Goal: Transaction & Acquisition: Download file/media

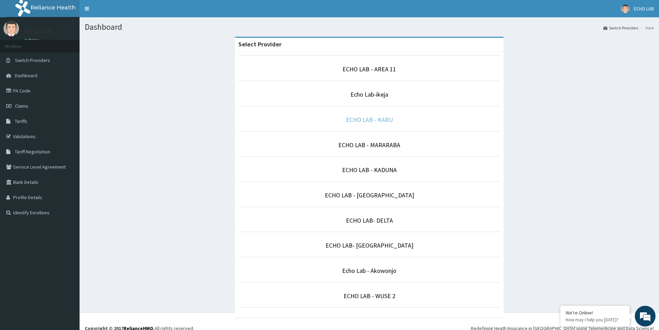
scroll to position [7, 0]
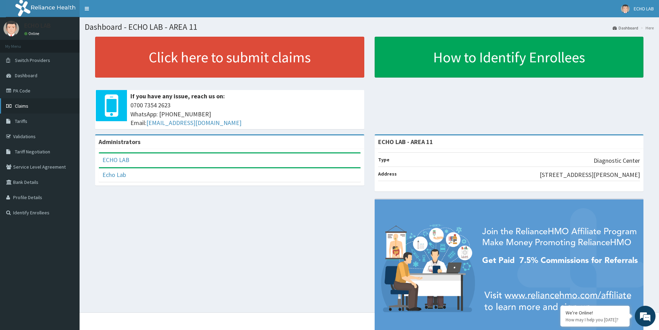
click at [19, 106] on span "Claims" at bounding box center [21, 106] width 13 height 6
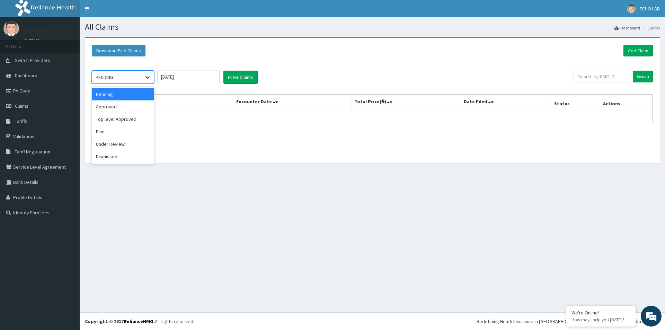
click at [148, 77] on icon at bounding box center [147, 77] width 4 height 2
click at [149, 77] on icon at bounding box center [147, 77] width 4 height 2
click at [146, 76] on icon at bounding box center [147, 77] width 7 height 7
drag, startPoint x: 146, startPoint y: 76, endPoint x: 177, endPoint y: 77, distance: 31.2
click at [147, 76] on icon at bounding box center [147, 77] width 7 height 7
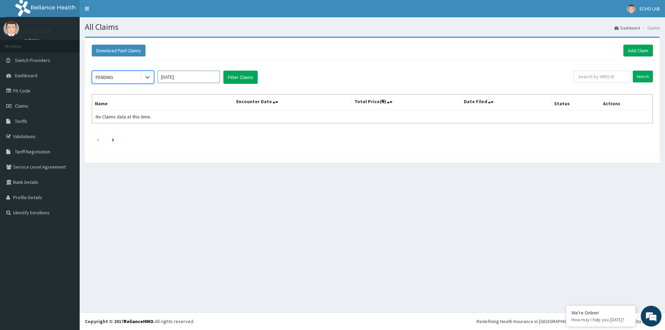
click at [178, 77] on input "Oct 2025" at bounding box center [188, 77] width 62 height 12
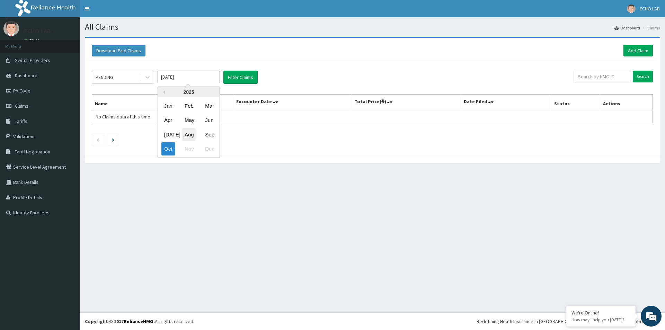
click at [192, 135] on div "Aug" at bounding box center [189, 134] width 14 height 13
type input "Aug 2025"
click at [240, 78] on button "Filter Claims" at bounding box center [240, 77] width 34 height 13
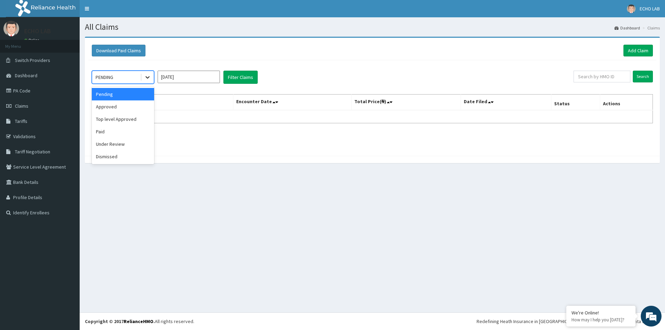
click at [147, 79] on icon at bounding box center [147, 77] width 7 height 7
click at [124, 108] on div "Approved" at bounding box center [123, 106] width 62 height 12
click at [240, 79] on button "Filter Claims" at bounding box center [240, 77] width 34 height 13
click at [147, 80] on icon at bounding box center [147, 77] width 7 height 7
click at [135, 120] on div "Top level Approved" at bounding box center [123, 119] width 62 height 12
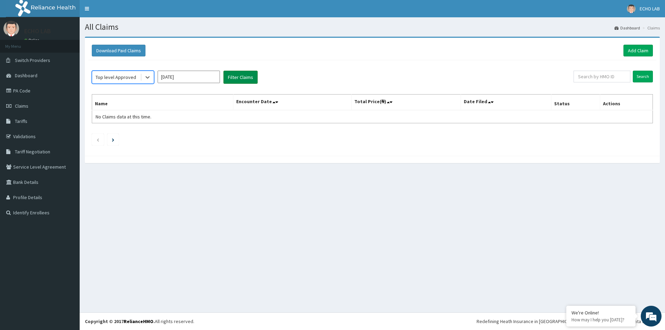
click at [236, 80] on button "Filter Claims" at bounding box center [240, 77] width 34 height 13
click at [143, 78] on div at bounding box center [147, 77] width 12 height 12
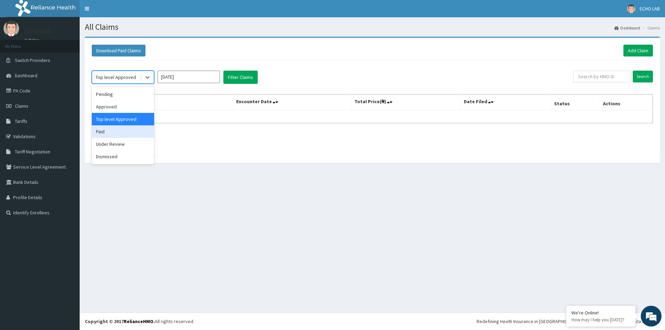
click at [120, 132] on div "Paid" at bounding box center [123, 131] width 62 height 12
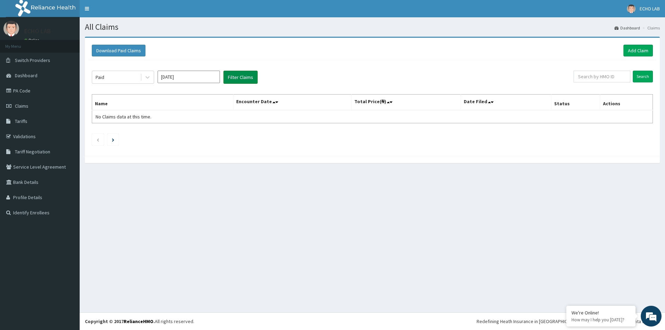
click at [230, 81] on button "Filter Claims" at bounding box center [240, 77] width 34 height 13
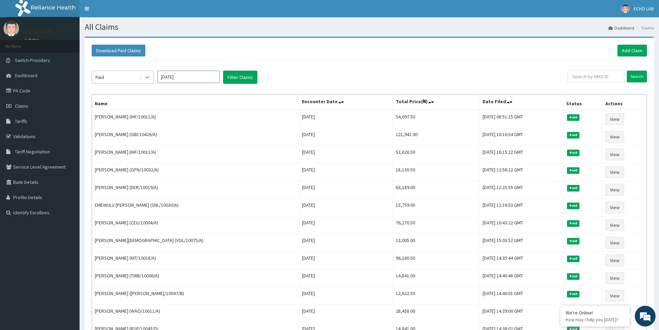
click at [151, 78] on div at bounding box center [147, 77] width 12 height 12
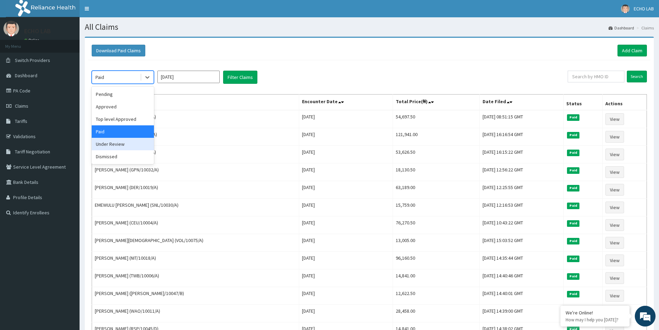
click at [130, 145] on div "Under Review" at bounding box center [123, 144] width 62 height 12
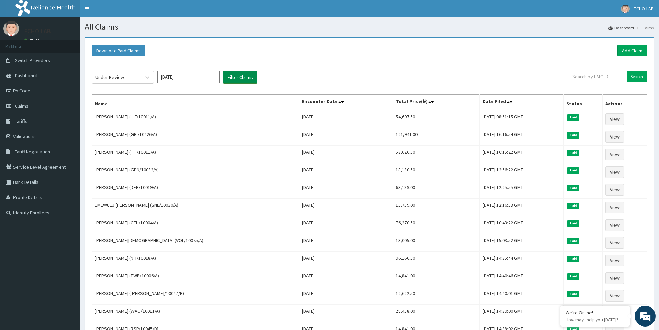
click at [248, 80] on button "Filter Claims" at bounding box center [240, 77] width 34 height 13
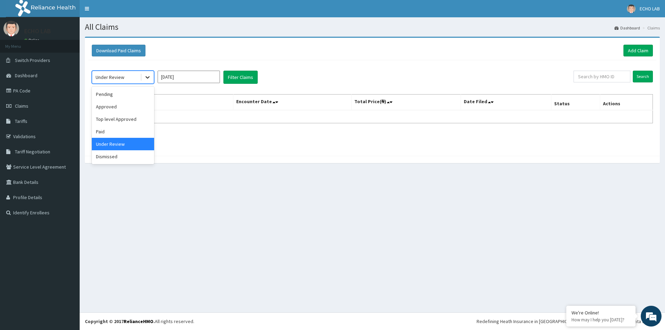
click at [147, 77] on icon at bounding box center [147, 77] width 7 height 7
click at [121, 159] on div "Dismissed" at bounding box center [123, 156] width 62 height 12
click at [252, 72] on button "Filter Claims" at bounding box center [240, 77] width 34 height 13
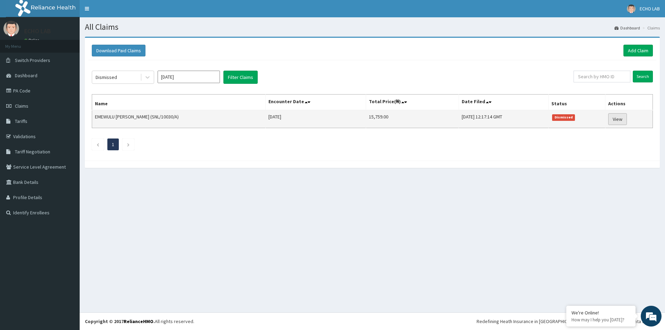
click at [619, 121] on link "View" at bounding box center [617, 119] width 19 height 12
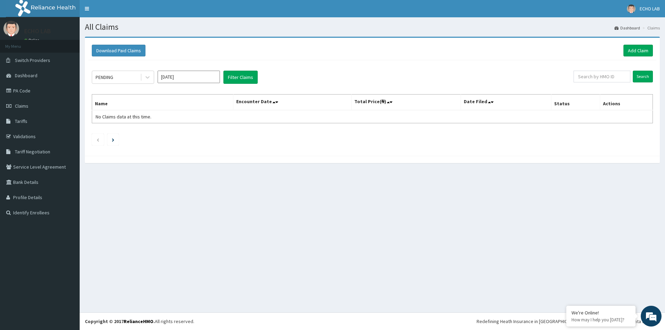
click at [188, 77] on input "Oct 2025" at bounding box center [188, 77] width 62 height 12
click at [207, 136] on div "Sep" at bounding box center [209, 134] width 14 height 13
click at [243, 77] on button "Filter Claims" at bounding box center [240, 77] width 34 height 13
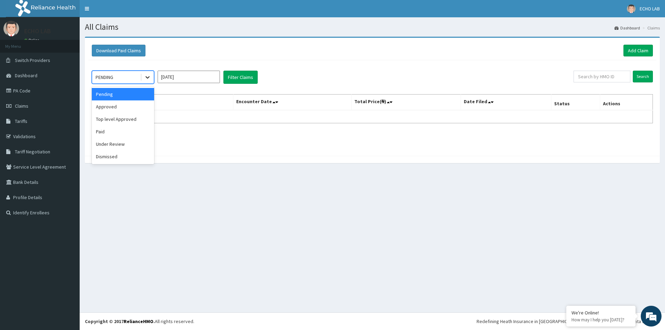
click at [146, 80] on icon at bounding box center [147, 77] width 7 height 7
drag, startPoint x: 111, startPoint y: 109, endPoint x: 214, endPoint y: 102, distance: 103.4
click at [111, 109] on div "Approved" at bounding box center [123, 106] width 62 height 12
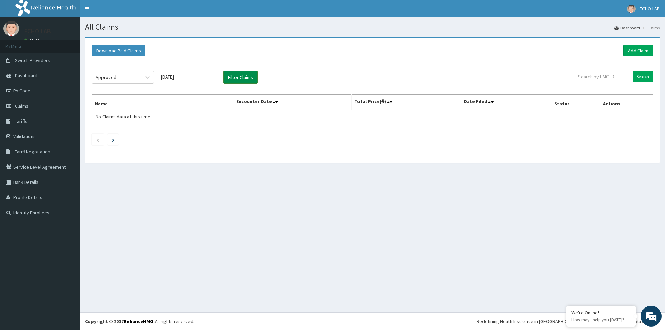
click at [233, 78] on button "Filter Claims" at bounding box center [240, 77] width 34 height 13
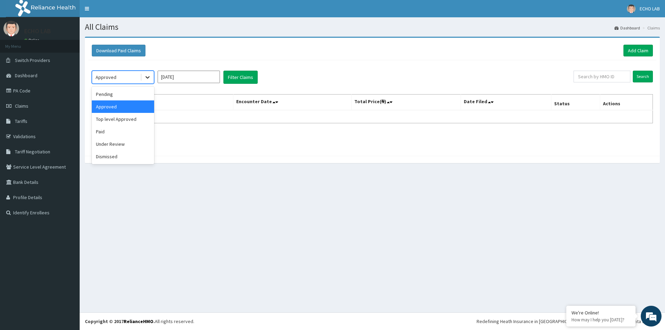
click at [147, 79] on icon at bounding box center [147, 77] width 7 height 7
click at [124, 123] on div "Top level Approved" at bounding box center [123, 119] width 62 height 12
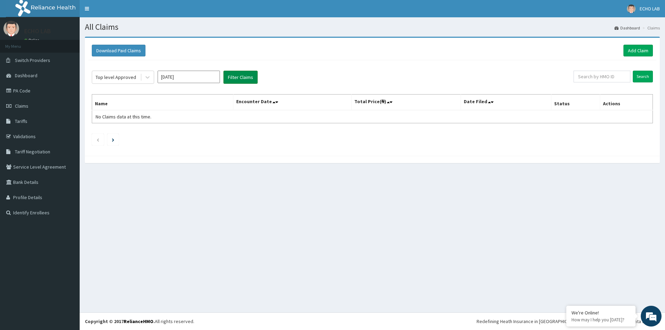
click at [244, 77] on button "Filter Claims" at bounding box center [240, 77] width 34 height 13
click at [150, 79] on icon at bounding box center [147, 77] width 7 height 7
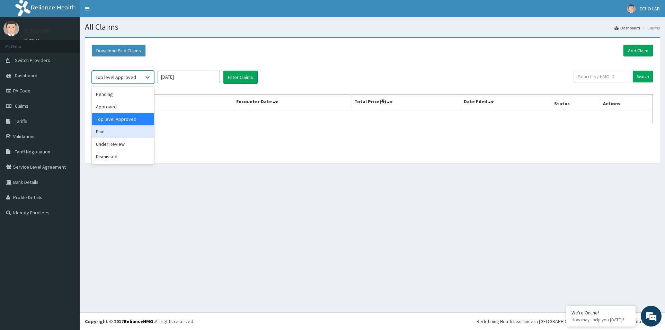
click at [120, 133] on div "Paid" at bounding box center [123, 131] width 62 height 12
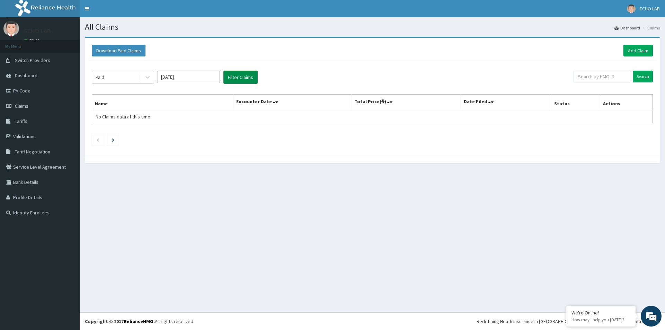
click at [244, 77] on button "Filter Claims" at bounding box center [240, 77] width 34 height 13
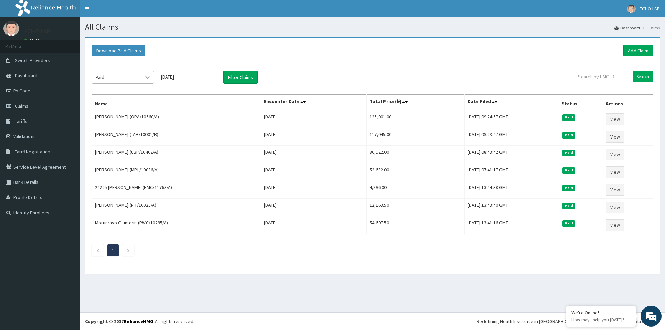
click at [153, 76] on div at bounding box center [147, 77] width 12 height 12
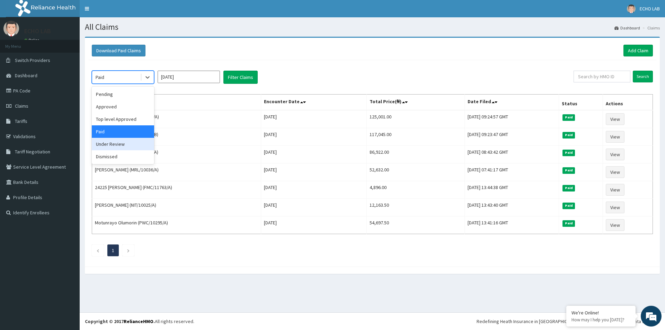
click at [128, 146] on div "Under Review" at bounding box center [123, 144] width 62 height 12
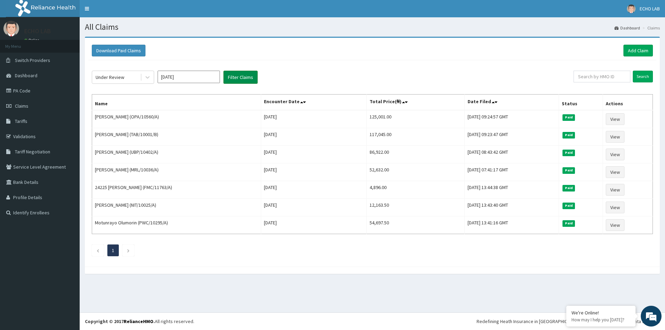
click at [241, 74] on button "Filter Claims" at bounding box center [240, 77] width 34 height 13
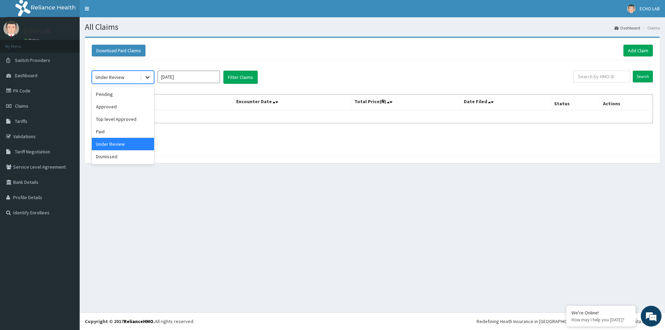
click at [150, 80] on icon at bounding box center [147, 77] width 7 height 7
click at [111, 157] on div "Dismissed" at bounding box center [123, 156] width 62 height 12
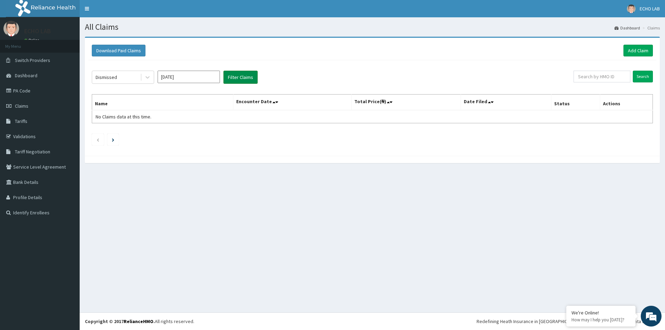
click at [253, 75] on button "Filter Claims" at bounding box center [240, 77] width 34 height 13
click at [196, 78] on input "Sep 2025" at bounding box center [188, 77] width 62 height 12
click at [166, 151] on div "Oct" at bounding box center [168, 149] width 14 height 13
type input "Oct 2025"
click at [243, 76] on button "Filter Claims" at bounding box center [240, 77] width 34 height 13
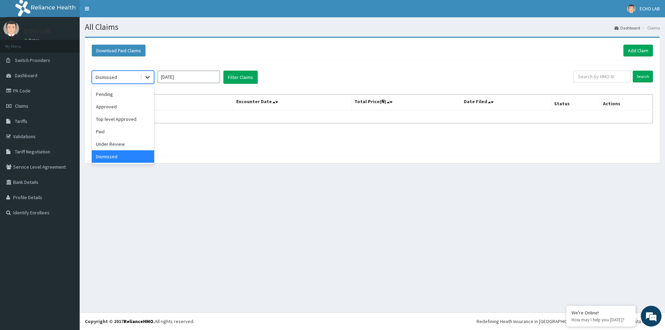
click at [150, 79] on icon at bounding box center [147, 77] width 7 height 7
click at [119, 143] on div "Under Review" at bounding box center [123, 144] width 62 height 12
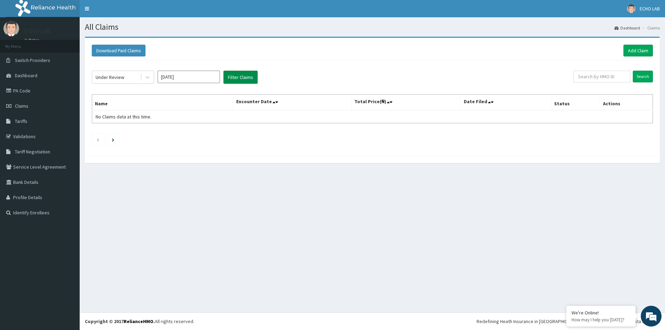
click at [235, 76] on button "Filter Claims" at bounding box center [240, 77] width 34 height 13
click at [152, 78] on div at bounding box center [147, 77] width 12 height 12
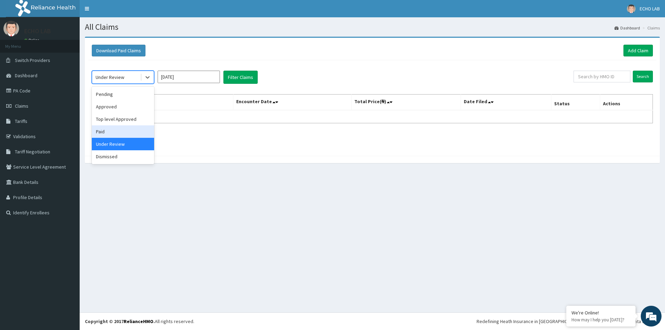
click at [123, 136] on div "Paid" at bounding box center [123, 131] width 62 height 12
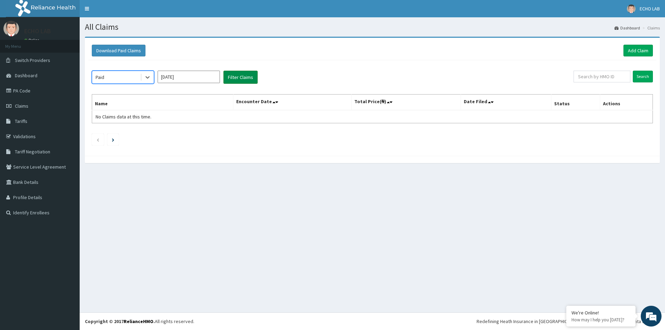
click at [254, 75] on button "Filter Claims" at bounding box center [240, 77] width 34 height 13
click at [147, 76] on icon at bounding box center [147, 77] width 7 height 7
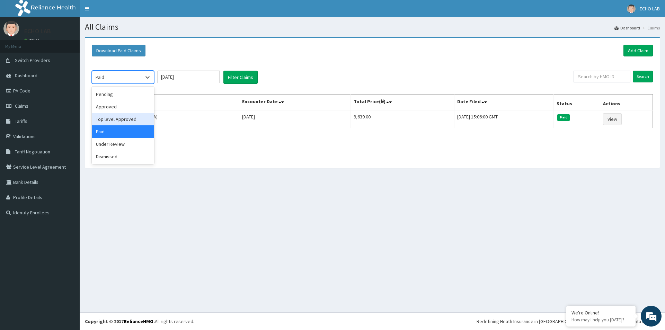
click at [110, 124] on div "Top level Approved" at bounding box center [123, 119] width 62 height 12
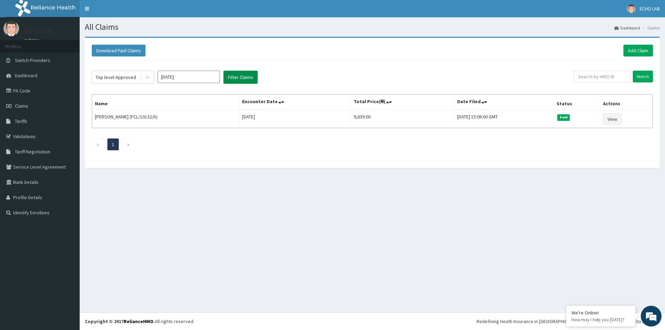
click at [240, 78] on button "Filter Claims" at bounding box center [240, 77] width 34 height 13
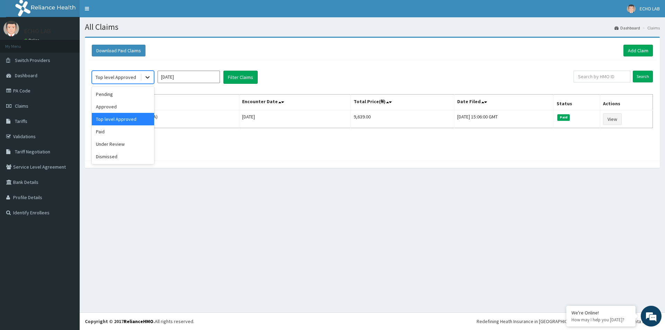
click at [145, 79] on icon at bounding box center [147, 77] width 7 height 7
click at [113, 107] on div "Approved" at bounding box center [123, 106] width 62 height 12
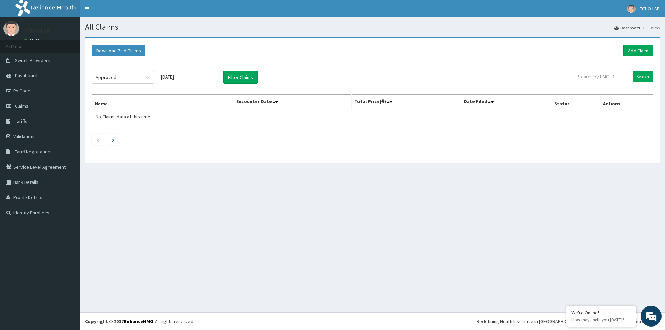
click at [239, 69] on div "Approved Oct 2025 Filter Claims Search Name Encounter Date Total Price(₦) Date …" at bounding box center [372, 106] width 568 height 92
click at [237, 78] on button "Filter Claims" at bounding box center [240, 77] width 34 height 13
click at [146, 79] on icon at bounding box center [147, 77] width 7 height 7
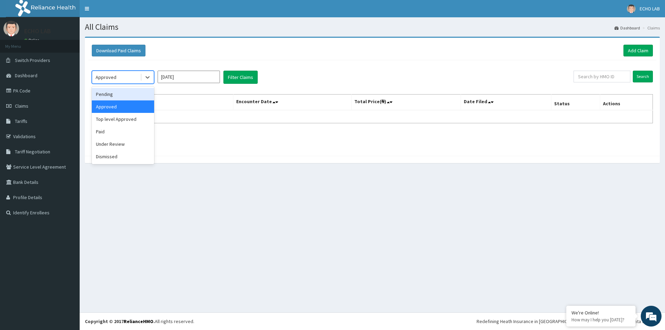
click at [121, 97] on div "Pending" at bounding box center [123, 94] width 62 height 12
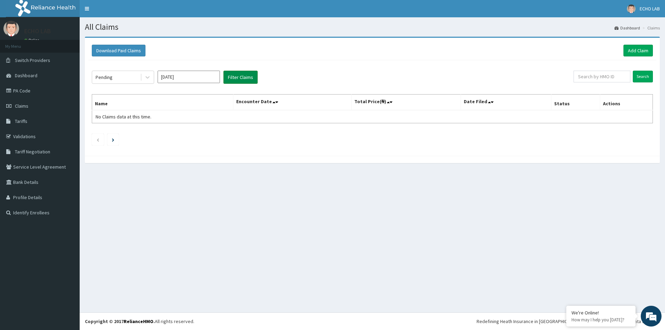
click at [247, 75] on button "Filter Claims" at bounding box center [240, 77] width 34 height 13
click at [268, 62] on div "Pending Oct 2025 Filter Claims Search Name Encounter Date Total Price(₦) Date F…" at bounding box center [372, 106] width 568 height 92
click at [162, 78] on input "Oct 2025" at bounding box center [188, 77] width 62 height 12
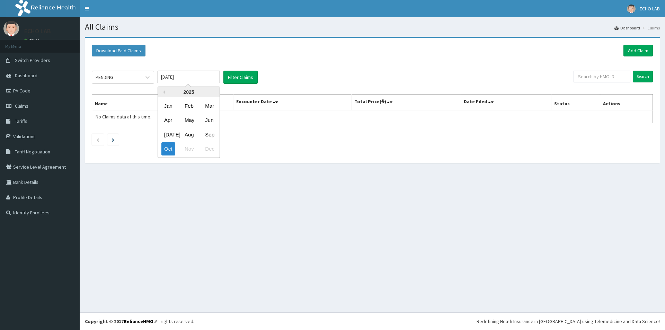
click at [198, 134] on div "Jul Aug Sep" at bounding box center [189, 134] width 62 height 14
click at [190, 134] on div "Aug" at bounding box center [189, 134] width 14 height 13
click at [236, 78] on button "Filter Claims" at bounding box center [240, 77] width 34 height 13
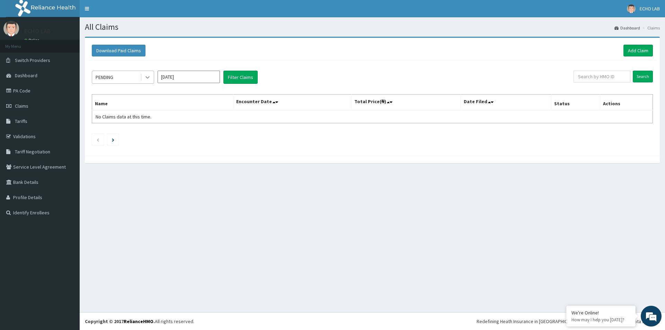
click at [147, 79] on icon at bounding box center [147, 77] width 4 height 2
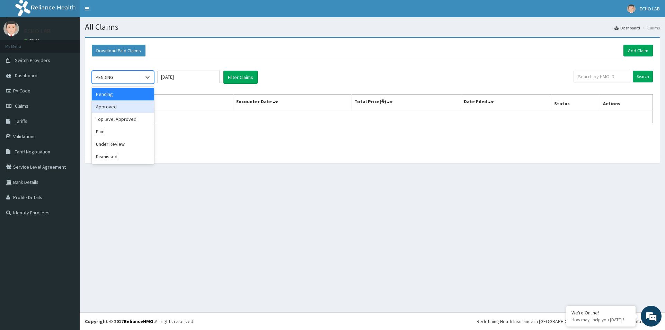
click at [117, 107] on div "Approved" at bounding box center [123, 106] width 62 height 12
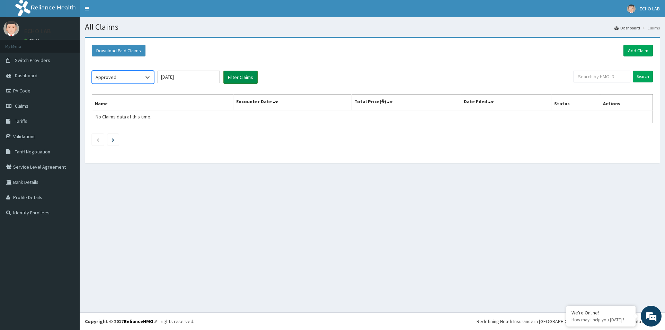
click at [241, 81] on button "Filter Claims" at bounding box center [240, 77] width 34 height 13
click at [149, 81] on icon at bounding box center [147, 77] width 7 height 7
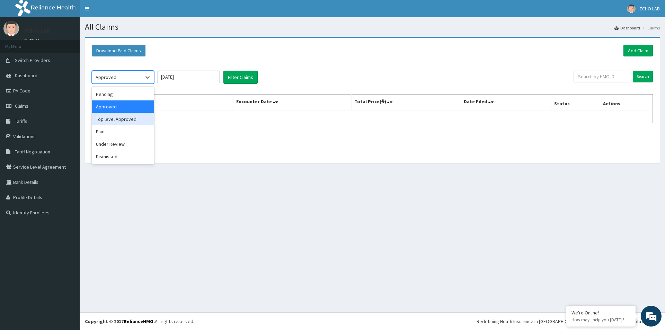
click at [136, 116] on div "Top level Approved" at bounding box center [123, 119] width 62 height 12
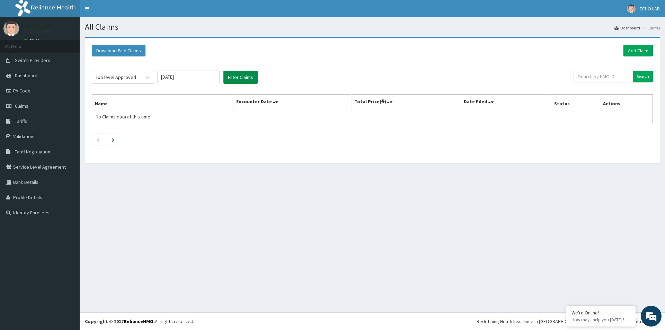
click at [238, 78] on button "Filter Claims" at bounding box center [240, 77] width 34 height 13
click at [148, 80] on icon at bounding box center [147, 77] width 7 height 7
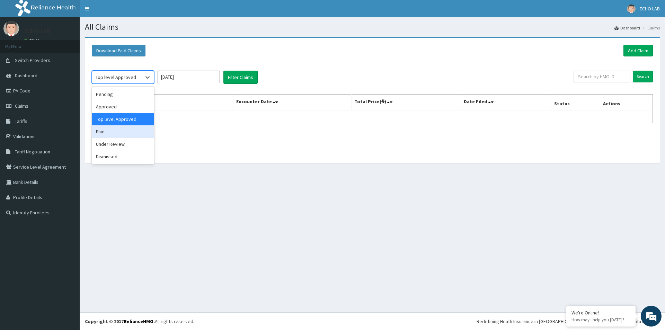
click at [136, 130] on div "Paid" at bounding box center [123, 131] width 62 height 12
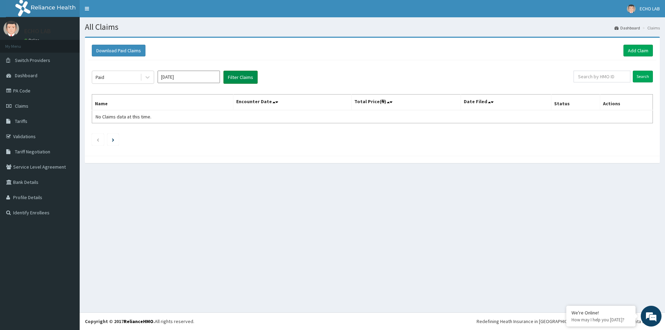
click at [232, 82] on button "Filter Claims" at bounding box center [240, 77] width 34 height 13
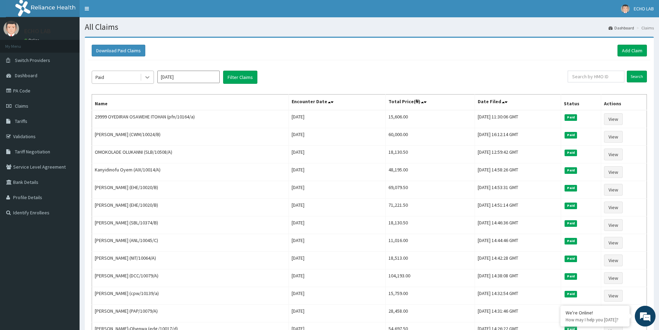
click at [146, 79] on icon at bounding box center [147, 77] width 7 height 7
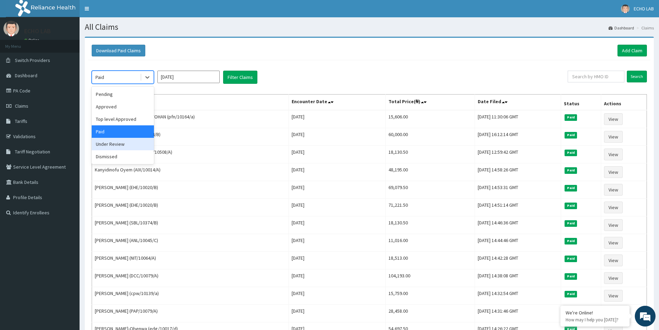
click at [127, 145] on div "Under Review" at bounding box center [123, 144] width 62 height 12
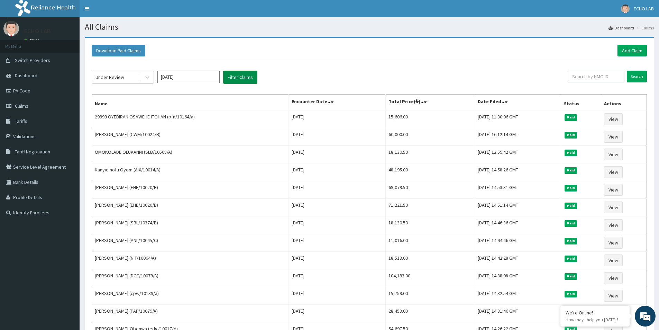
click at [245, 78] on button "Filter Claims" at bounding box center [240, 77] width 34 height 13
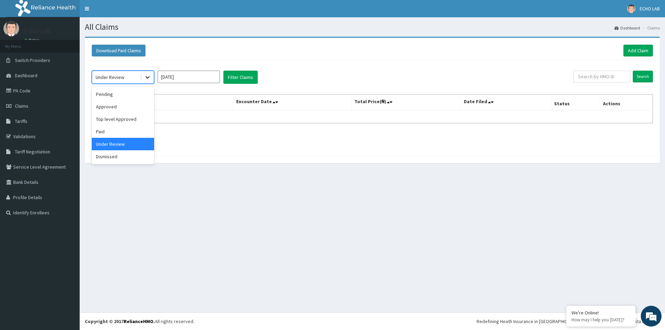
click at [148, 77] on icon at bounding box center [147, 77] width 7 height 7
click at [126, 154] on div "Dismissed" at bounding box center [123, 156] width 62 height 12
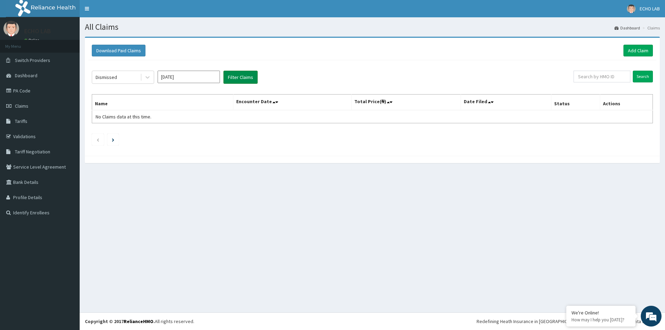
click at [231, 81] on button "Filter Claims" at bounding box center [240, 77] width 34 height 13
click at [208, 76] on input "Aug 2025" at bounding box center [188, 77] width 62 height 12
click at [208, 135] on div "Sep" at bounding box center [209, 134] width 14 height 13
type input "Sep 2025"
click at [243, 72] on button "Filter Claims" at bounding box center [240, 77] width 34 height 13
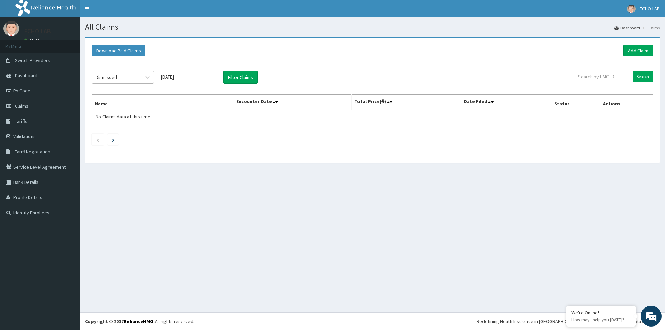
click at [139, 81] on div "Dismissed" at bounding box center [116, 77] width 48 height 11
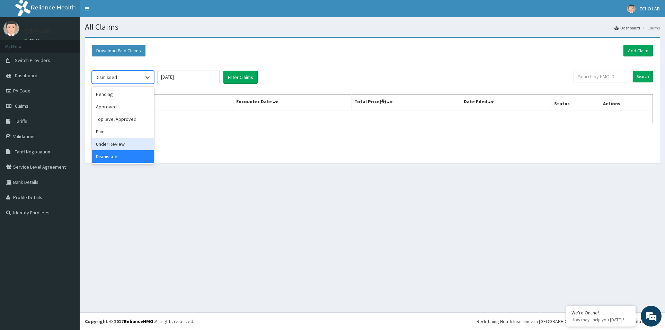
click at [125, 143] on div "Under Review" at bounding box center [123, 144] width 62 height 12
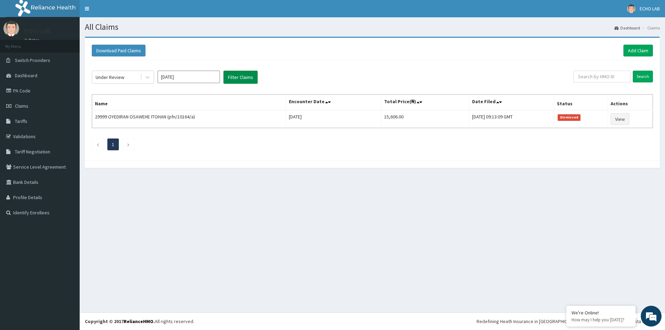
click at [245, 73] on button "Filter Claims" at bounding box center [240, 77] width 34 height 13
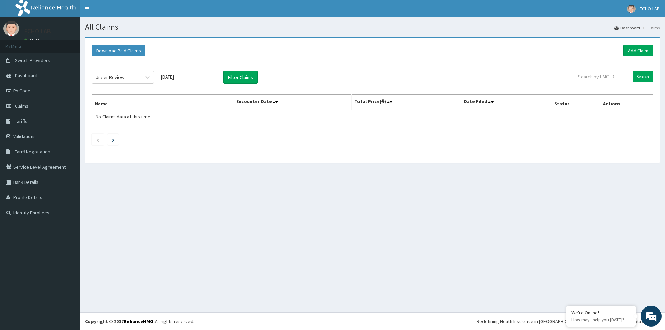
click at [154, 76] on div "Under Review Sep 2025 Filter Claims" at bounding box center [332, 77] width 481 height 13
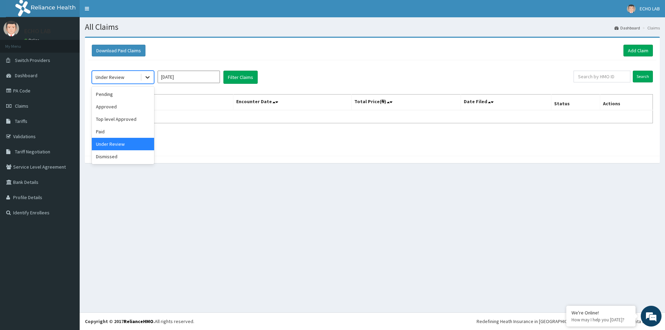
click at [147, 80] on icon at bounding box center [147, 77] width 7 height 7
click at [127, 132] on div "Paid" at bounding box center [123, 131] width 62 height 12
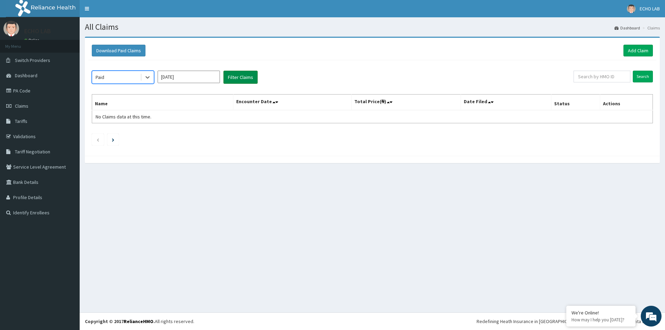
click at [236, 78] on button "Filter Claims" at bounding box center [240, 77] width 34 height 13
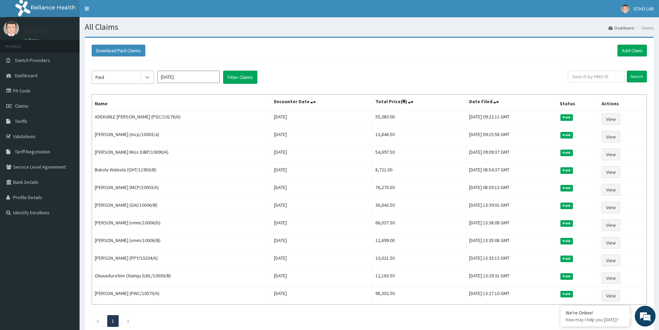
click at [150, 75] on icon at bounding box center [147, 77] width 7 height 7
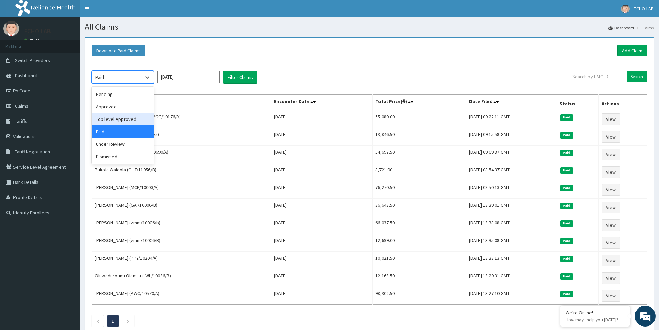
click at [124, 119] on div "Top level Approved" at bounding box center [123, 119] width 62 height 12
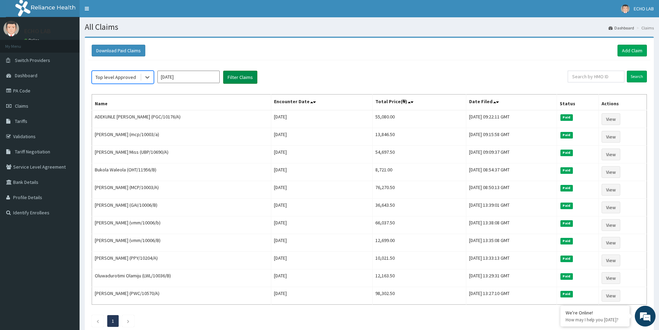
click at [252, 76] on button "Filter Claims" at bounding box center [240, 77] width 34 height 13
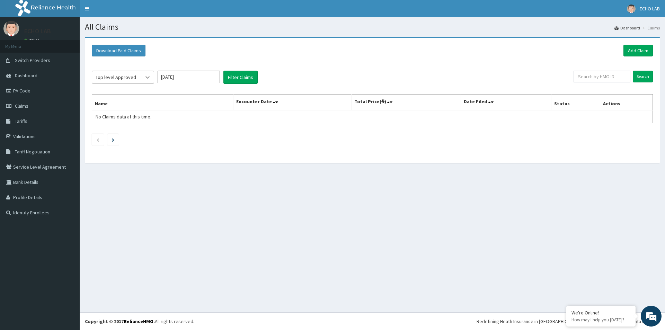
click at [146, 78] on icon at bounding box center [147, 77] width 7 height 7
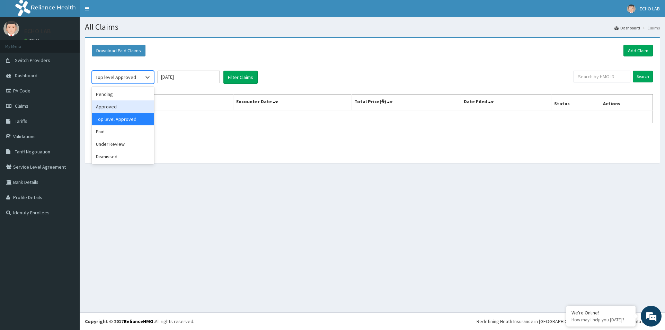
click at [119, 103] on div "Approved" at bounding box center [123, 106] width 62 height 12
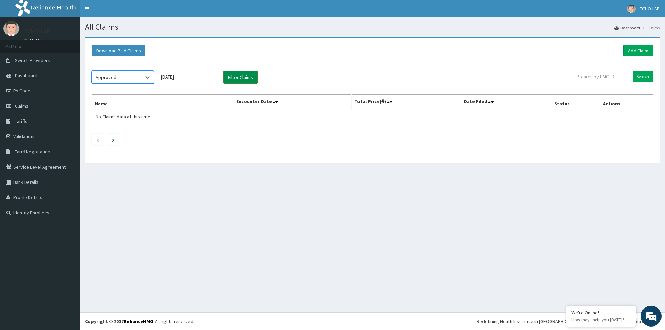
click at [229, 80] on button "Filter Claims" at bounding box center [240, 77] width 34 height 13
click at [148, 75] on icon at bounding box center [147, 77] width 7 height 7
click at [127, 100] on div "Approved" at bounding box center [123, 106] width 62 height 12
click at [128, 96] on th "Name" at bounding box center [162, 102] width 141 height 16
click at [155, 73] on div "Approved Sep 2025 Filter Claims" at bounding box center [332, 77] width 481 height 13
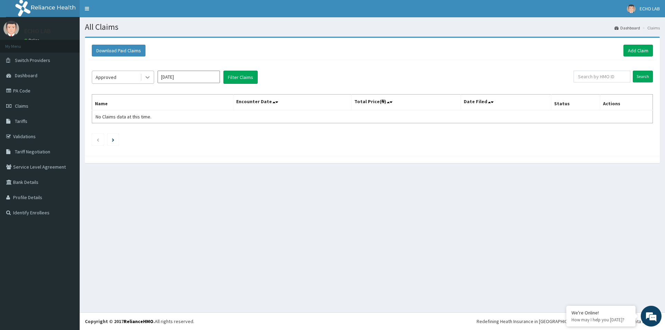
click at [153, 75] on div at bounding box center [147, 77] width 12 height 12
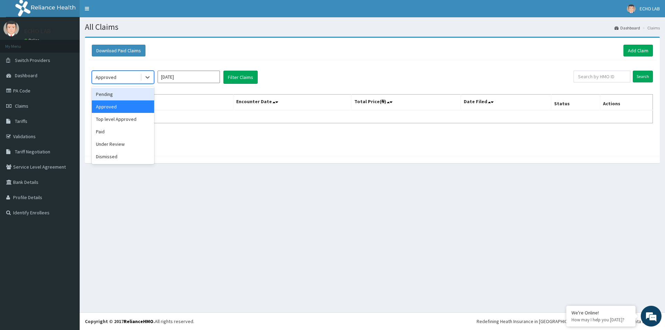
click at [141, 96] on div "Pending" at bounding box center [123, 94] width 62 height 12
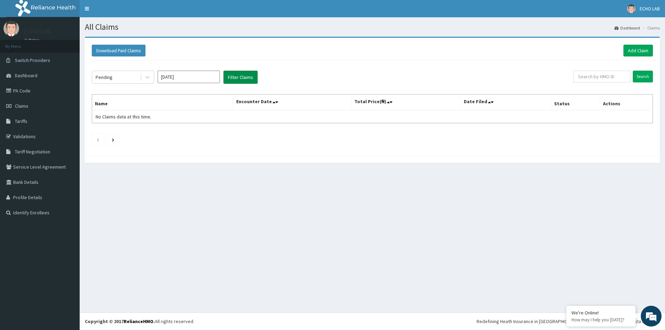
click at [232, 79] on button "Filter Claims" at bounding box center [240, 77] width 34 height 13
click at [146, 74] on icon at bounding box center [147, 77] width 7 height 7
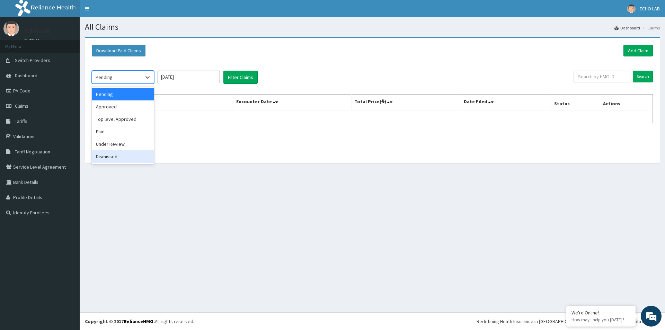
click at [128, 156] on div "Dismissed" at bounding box center [123, 156] width 62 height 12
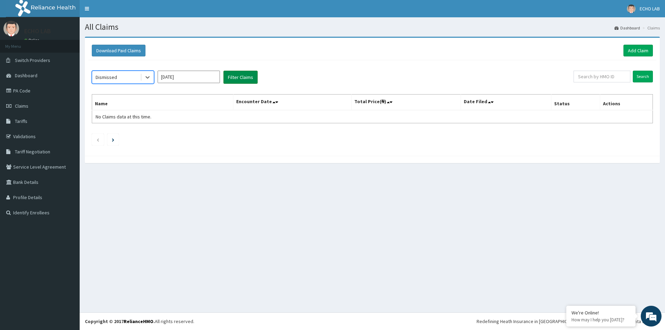
click at [238, 79] on button "Filter Claims" at bounding box center [240, 77] width 34 height 13
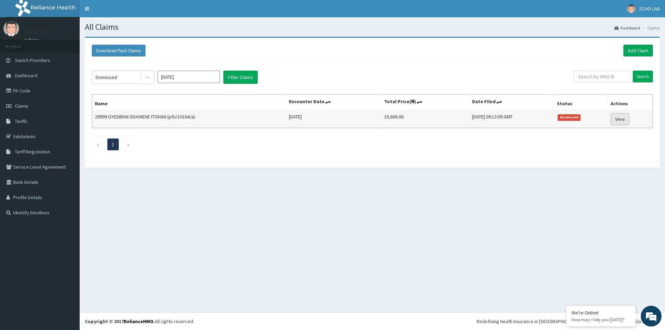
click at [619, 120] on link "View" at bounding box center [619, 119] width 19 height 12
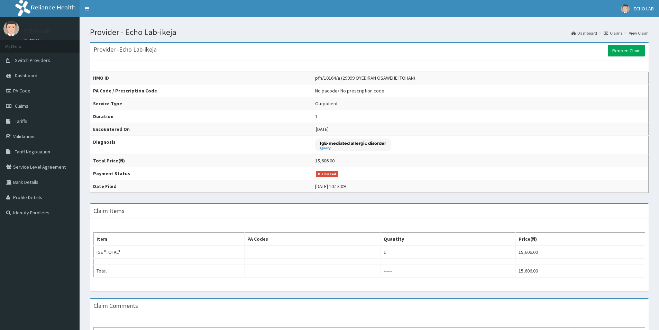
scroll to position [92, 0]
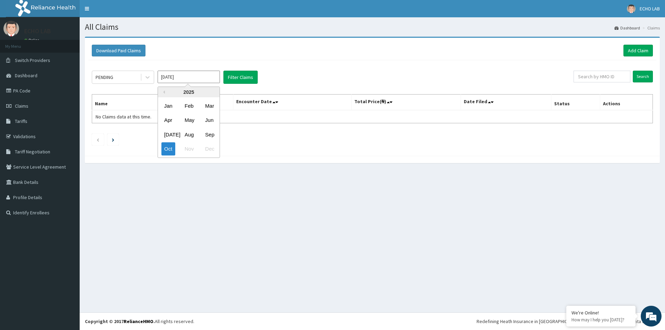
click at [170, 79] on input "Oct 2025" at bounding box center [188, 77] width 62 height 12
drag, startPoint x: 189, startPoint y: 136, endPoint x: 185, endPoint y: 131, distance: 6.1
click at [186, 134] on div "Aug" at bounding box center [189, 134] width 14 height 13
click at [230, 76] on button "Filter Claims" at bounding box center [240, 77] width 34 height 13
click at [143, 79] on div at bounding box center [147, 77] width 12 height 12
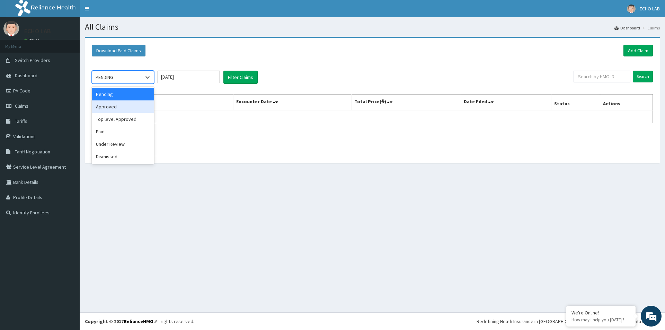
drag, startPoint x: 119, startPoint y: 116, endPoint x: 118, endPoint y: 111, distance: 5.2
click at [118, 111] on div "Pending Approved Top level Approved Paid Under Review Dismissed" at bounding box center [123, 126] width 62 height 78
drag, startPoint x: 119, startPoint y: 110, endPoint x: 129, endPoint y: 108, distance: 10.8
click at [119, 110] on div "Approved" at bounding box center [123, 106] width 62 height 12
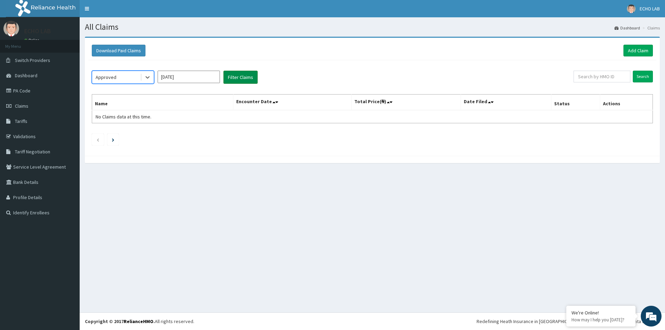
click at [231, 79] on button "Filter Claims" at bounding box center [240, 77] width 34 height 13
click at [148, 79] on icon at bounding box center [147, 77] width 7 height 7
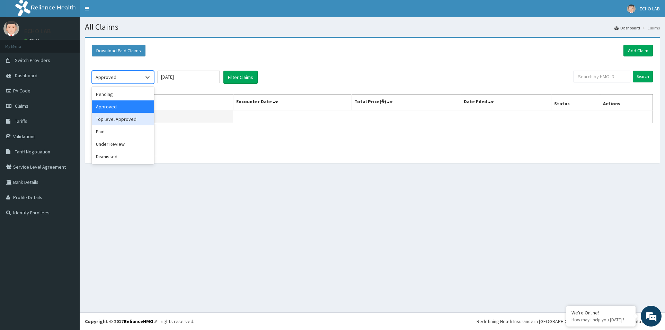
click at [125, 120] on div "Top level Approved" at bounding box center [123, 119] width 62 height 12
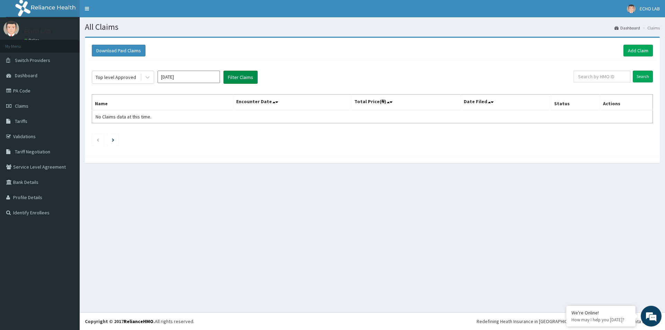
click at [232, 77] on button "Filter Claims" at bounding box center [240, 77] width 34 height 13
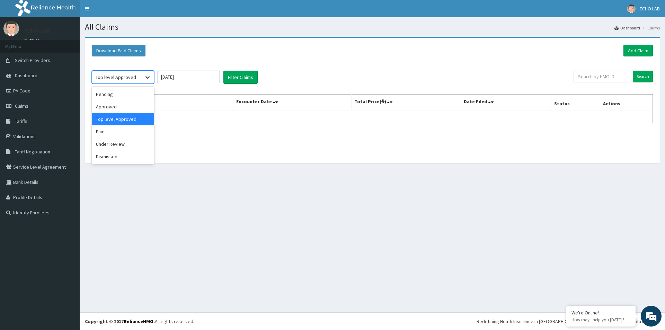
click at [152, 79] on div at bounding box center [147, 77] width 12 height 12
click at [126, 131] on div "Paid" at bounding box center [123, 131] width 62 height 12
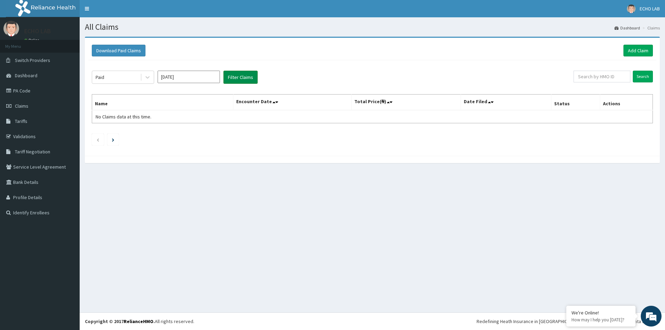
click at [234, 79] on button "Filter Claims" at bounding box center [240, 77] width 34 height 13
click at [147, 81] on div at bounding box center [147, 77] width 12 height 12
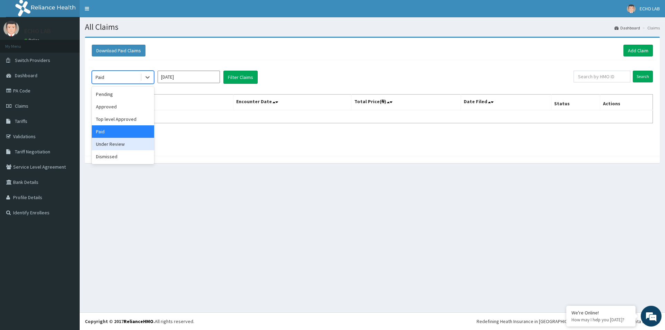
drag, startPoint x: 121, startPoint y: 143, endPoint x: 142, endPoint y: 126, distance: 26.6
click at [123, 141] on div "Under Review" at bounding box center [123, 144] width 62 height 12
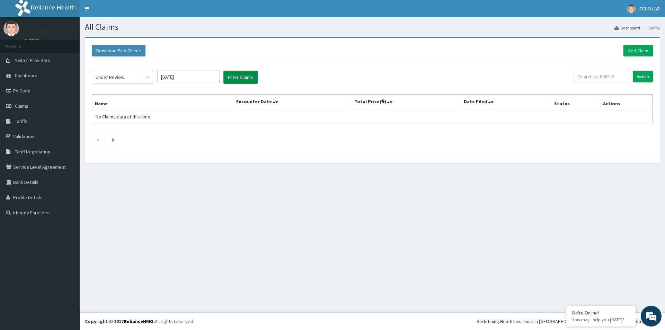
click at [232, 80] on button "Filter Claims" at bounding box center [240, 77] width 34 height 13
click at [155, 79] on div "Under Review Aug 2025 Filter Claims" at bounding box center [332, 77] width 481 height 13
click at [149, 80] on icon at bounding box center [147, 77] width 7 height 7
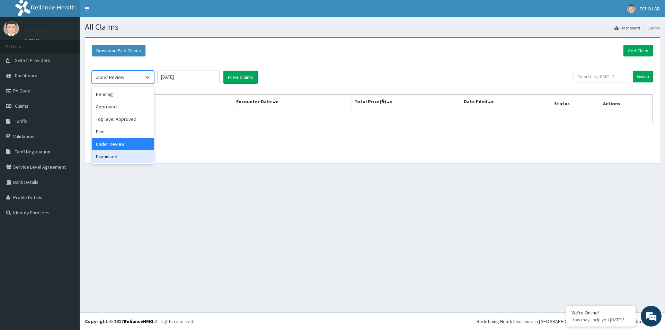
drag, startPoint x: 133, startPoint y: 156, endPoint x: 153, endPoint y: 144, distance: 22.9
click at [142, 152] on div "Dismissed" at bounding box center [123, 156] width 62 height 12
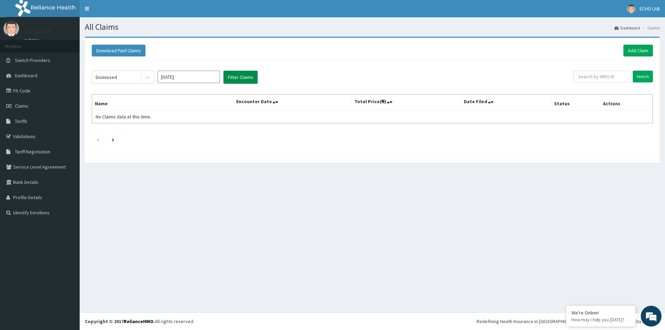
click at [246, 75] on button "Filter Claims" at bounding box center [240, 77] width 34 height 13
click at [200, 74] on input "Aug 2025" at bounding box center [188, 77] width 62 height 12
click at [211, 139] on div "Sep" at bounding box center [209, 134] width 14 height 13
type input "[DATE]"
click at [246, 78] on button "Filter Claims" at bounding box center [240, 77] width 34 height 13
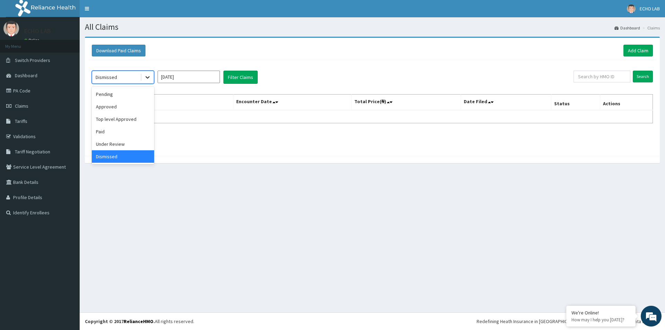
click at [149, 76] on icon at bounding box center [147, 77] width 7 height 7
drag, startPoint x: 141, startPoint y: 145, endPoint x: 146, endPoint y: 129, distance: 17.0
click at [140, 144] on div "Under Review" at bounding box center [123, 144] width 62 height 12
click at [231, 81] on button "Filter Claims" at bounding box center [240, 77] width 34 height 13
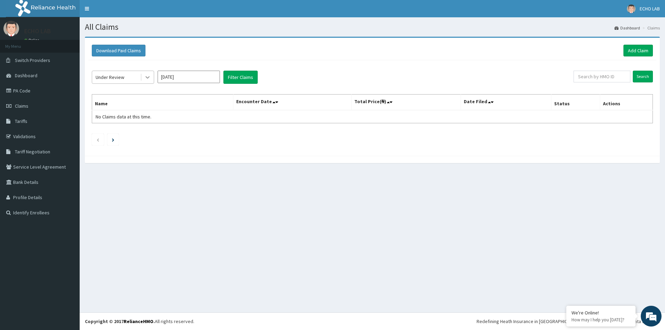
drag, startPoint x: 141, startPoint y: 76, endPoint x: 146, endPoint y: 76, distance: 4.6
click at [146, 76] on div at bounding box center [147, 77] width 12 height 12
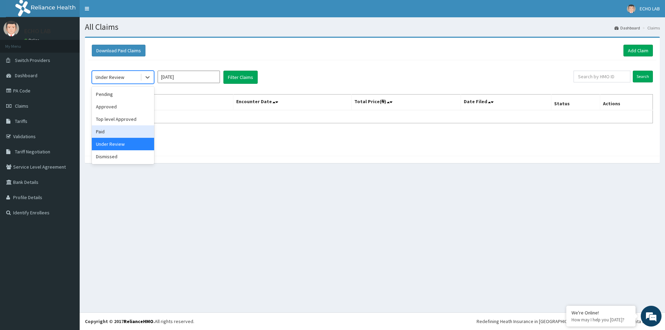
drag, startPoint x: 127, startPoint y: 132, endPoint x: 168, endPoint y: 103, distance: 49.7
click at [129, 129] on div "Paid" at bounding box center [123, 131] width 62 height 12
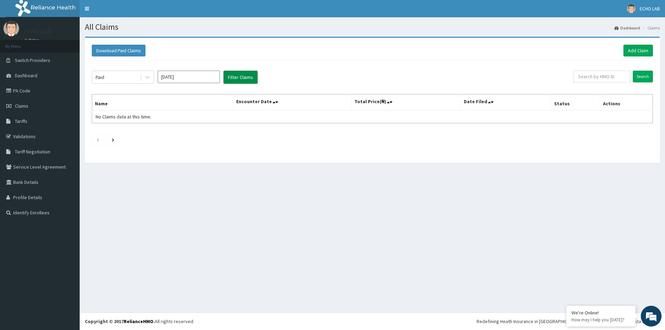
click at [235, 80] on button "Filter Claims" at bounding box center [240, 77] width 34 height 13
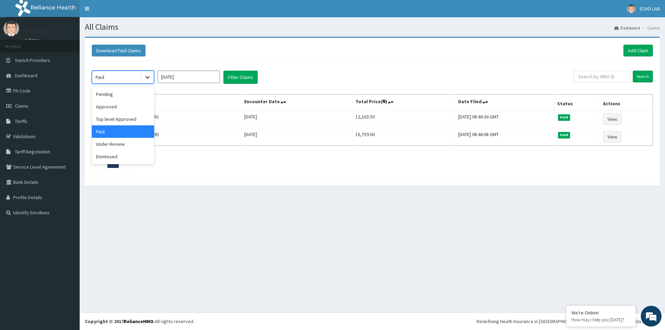
click at [145, 77] on icon at bounding box center [147, 77] width 7 height 7
drag, startPoint x: 117, startPoint y: 123, endPoint x: 172, endPoint y: 100, distance: 59.4
click at [118, 123] on div "Top level Approved" at bounding box center [123, 119] width 62 height 12
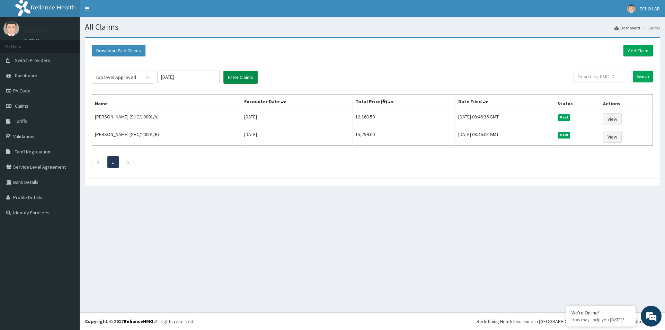
click at [250, 82] on button "Filter Claims" at bounding box center [240, 77] width 34 height 13
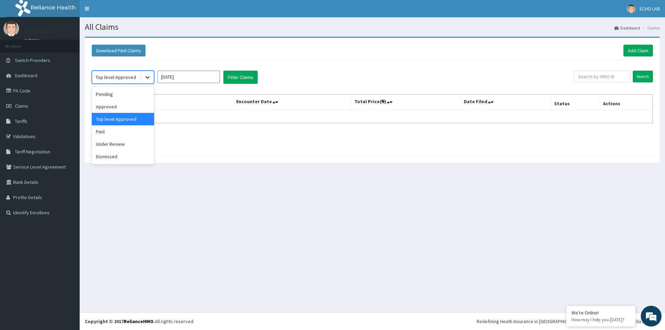
click at [148, 77] on icon at bounding box center [147, 77] width 4 height 2
drag, startPoint x: 121, startPoint y: 103, endPoint x: 132, endPoint y: 101, distance: 11.3
click at [123, 104] on div "Approved" at bounding box center [123, 106] width 62 height 12
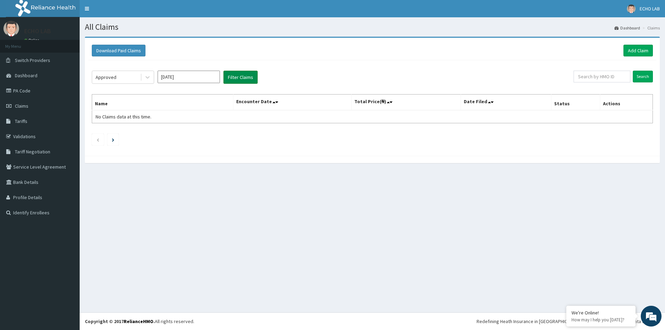
click at [229, 82] on button "Filter Claims" at bounding box center [240, 77] width 34 height 13
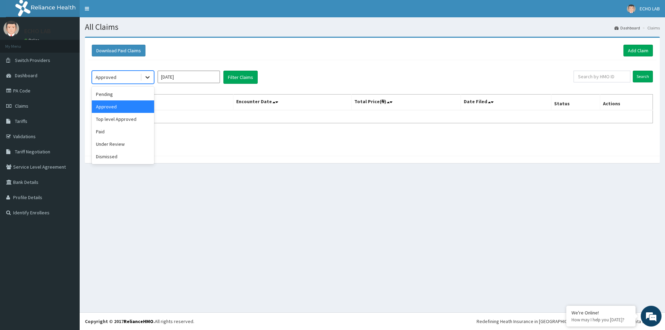
click at [147, 81] on div at bounding box center [147, 77] width 12 height 12
drag, startPoint x: 127, startPoint y: 97, endPoint x: 206, endPoint y: 85, distance: 79.8
click at [128, 97] on div "Pending" at bounding box center [123, 94] width 62 height 12
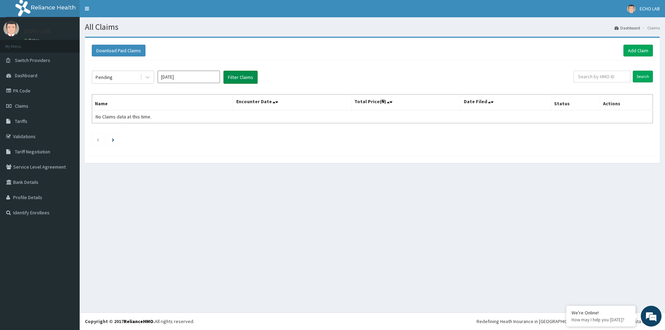
click at [239, 76] on button "Filter Claims" at bounding box center [240, 77] width 34 height 13
click at [138, 55] on button "Download Paid Claims" at bounding box center [119, 51] width 54 height 12
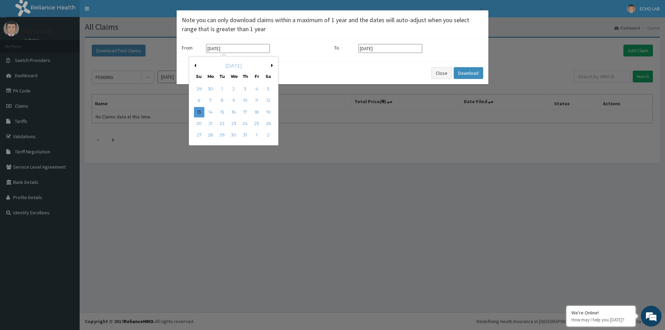
click at [235, 50] on input "[DATE]" at bounding box center [238, 48] width 64 height 9
click at [193, 65] on button "Previous Month" at bounding box center [193, 65] width 3 height 3
click at [272, 65] on button "Next Month" at bounding box center [272, 65] width 3 height 3
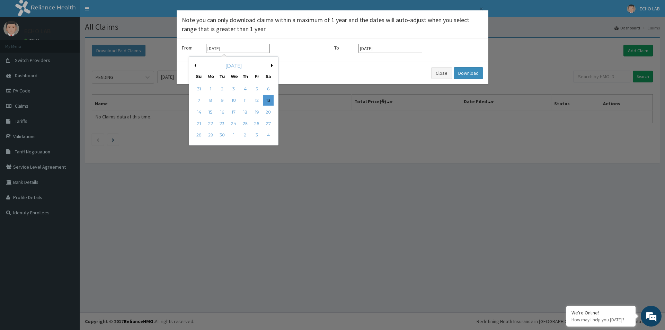
click at [272, 65] on button "Next Month" at bounding box center [272, 65] width 3 height 3
click at [193, 65] on button "Previous Month" at bounding box center [193, 65] width 3 height 3
click at [259, 88] on div "1" at bounding box center [256, 89] width 10 height 10
type input "01-08-2025"
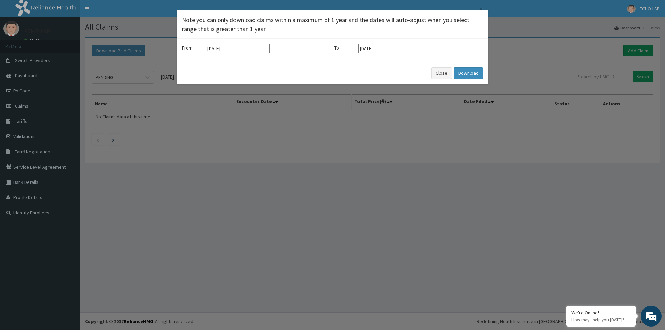
click at [403, 47] on input "13-10-2025" at bounding box center [390, 48] width 64 height 9
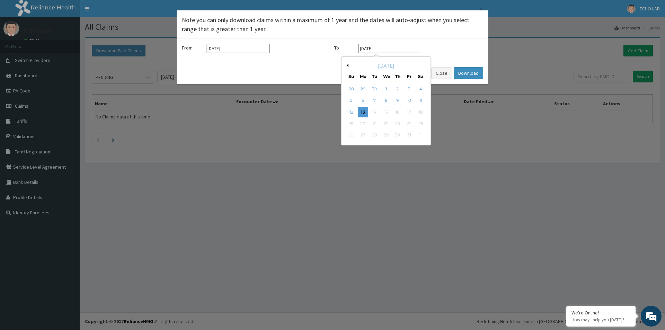
click at [345, 65] on button "Previous Month" at bounding box center [346, 65] width 3 height 3
click at [378, 132] on div "30" at bounding box center [374, 135] width 10 height 10
type input "30-09-2025"
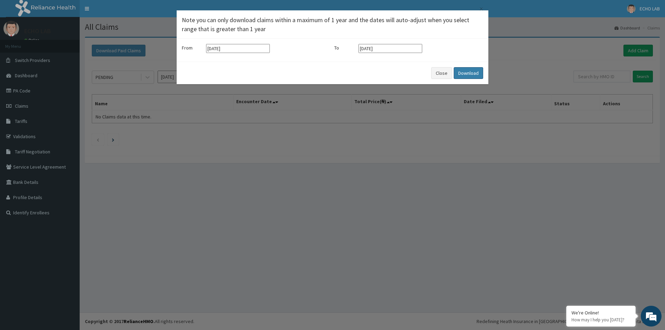
click at [469, 74] on button "Download" at bounding box center [467, 73] width 29 height 12
click at [436, 75] on button "Close" at bounding box center [441, 73] width 21 height 12
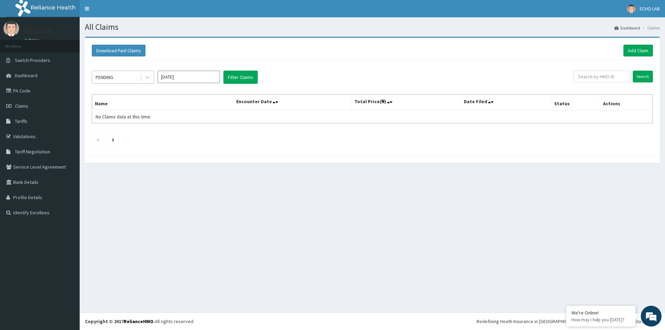
click at [127, 82] on div "PENDING" at bounding box center [116, 77] width 48 height 11
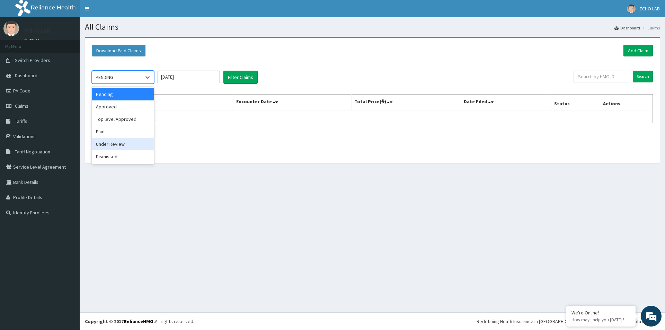
click at [109, 146] on div "Under Review" at bounding box center [123, 144] width 62 height 12
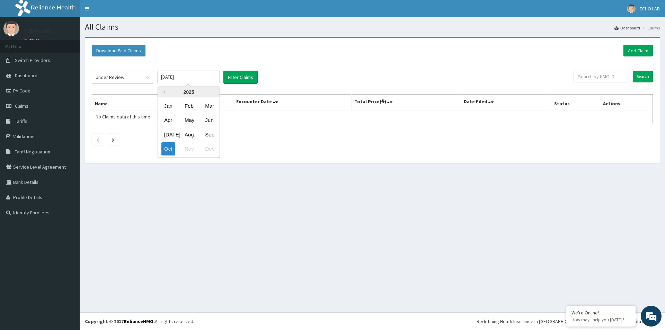
click at [206, 81] on input "Oct 2025" at bounding box center [188, 77] width 62 height 12
click at [207, 133] on div "Sep" at bounding box center [209, 134] width 14 height 13
type input "Sep 2025"
click at [240, 75] on button "Filter Claims" at bounding box center [240, 77] width 34 height 13
click at [227, 77] on button "Filter Claims" at bounding box center [240, 77] width 34 height 13
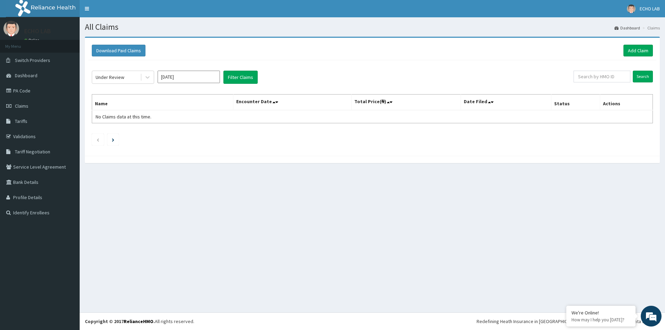
click at [143, 88] on div "Under Review Sep 2025 Filter Claims Search Name Encounter Date Total Price(₦) D…" at bounding box center [372, 106] width 568 height 92
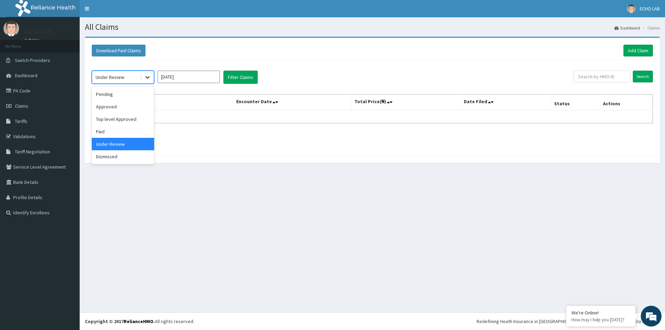
click at [148, 80] on icon at bounding box center [147, 77] width 7 height 7
